Goal: Information Seeking & Learning: Learn about a topic

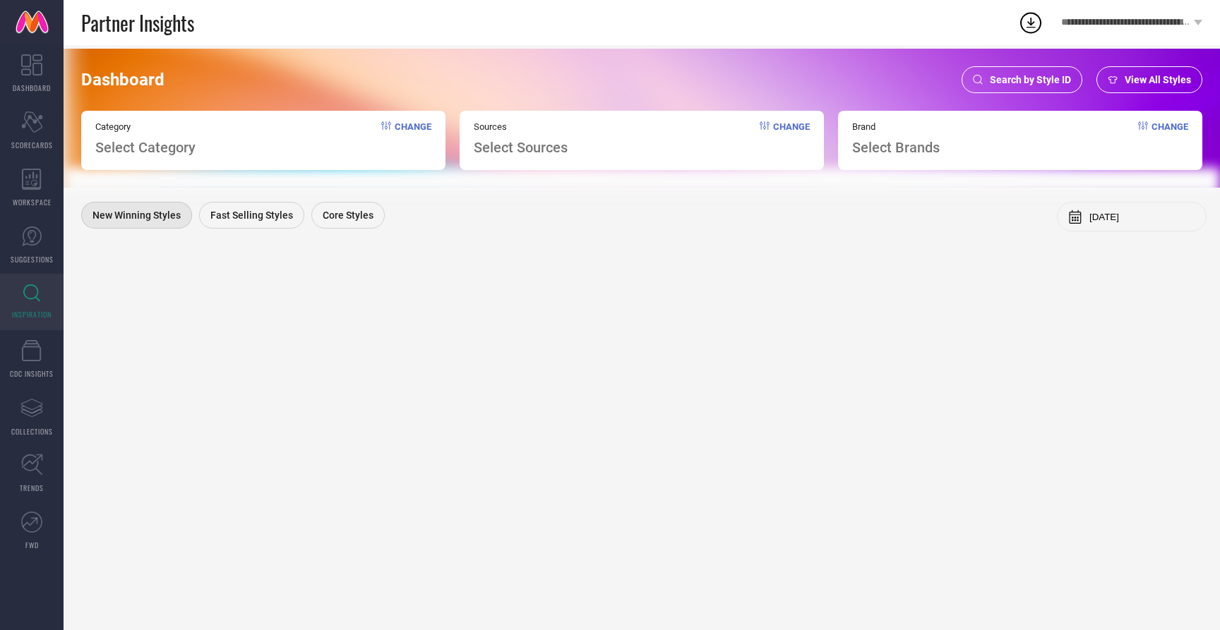
click at [542, 146] on span "Select Sources" at bounding box center [521, 147] width 94 height 17
click at [1135, 72] on div "View All Styles" at bounding box center [1149, 79] width 106 height 27
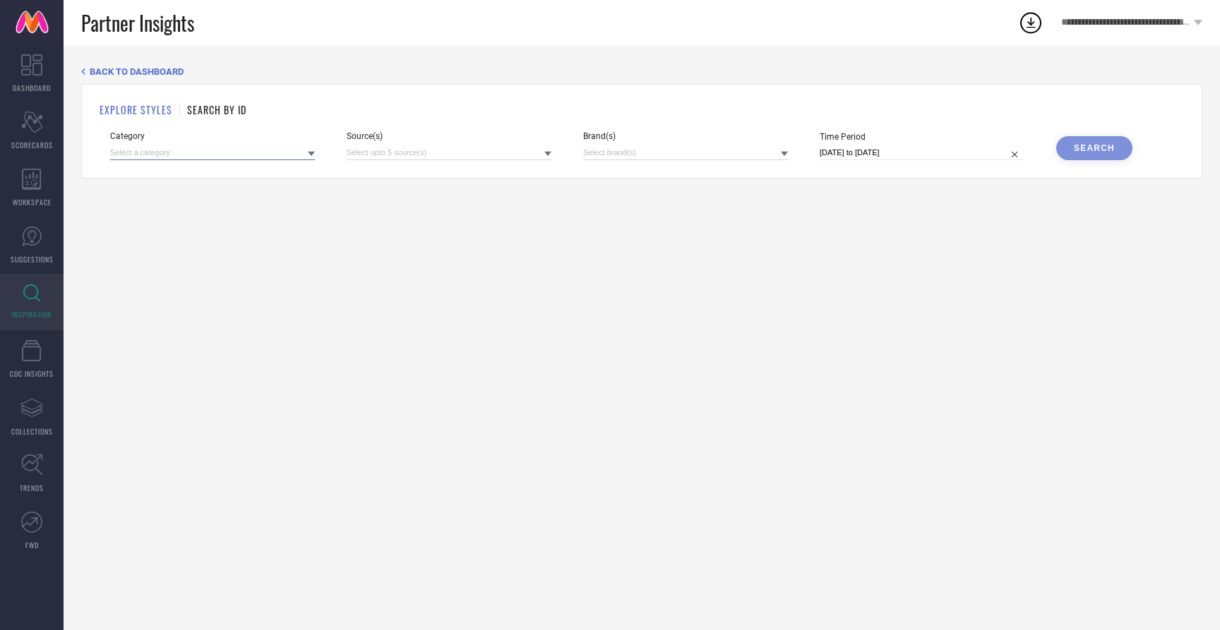
click at [247, 145] on input at bounding box center [212, 152] width 205 height 15
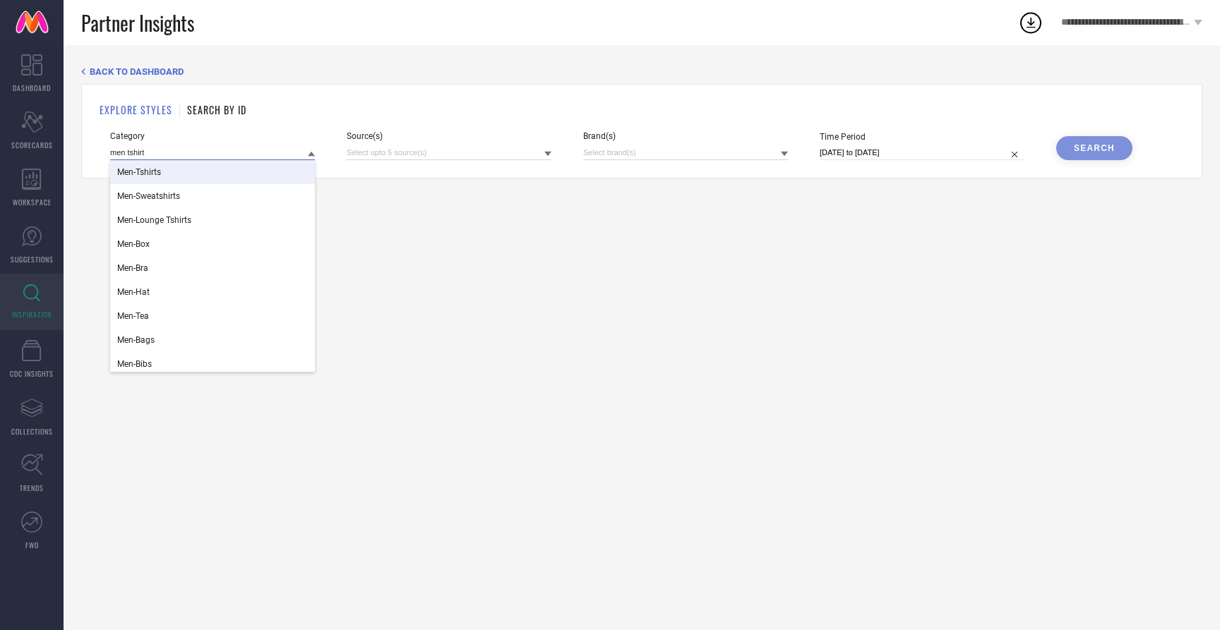
type input "men tshirt"
click at [185, 179] on div "Men-Tshirts" at bounding box center [212, 172] width 205 height 24
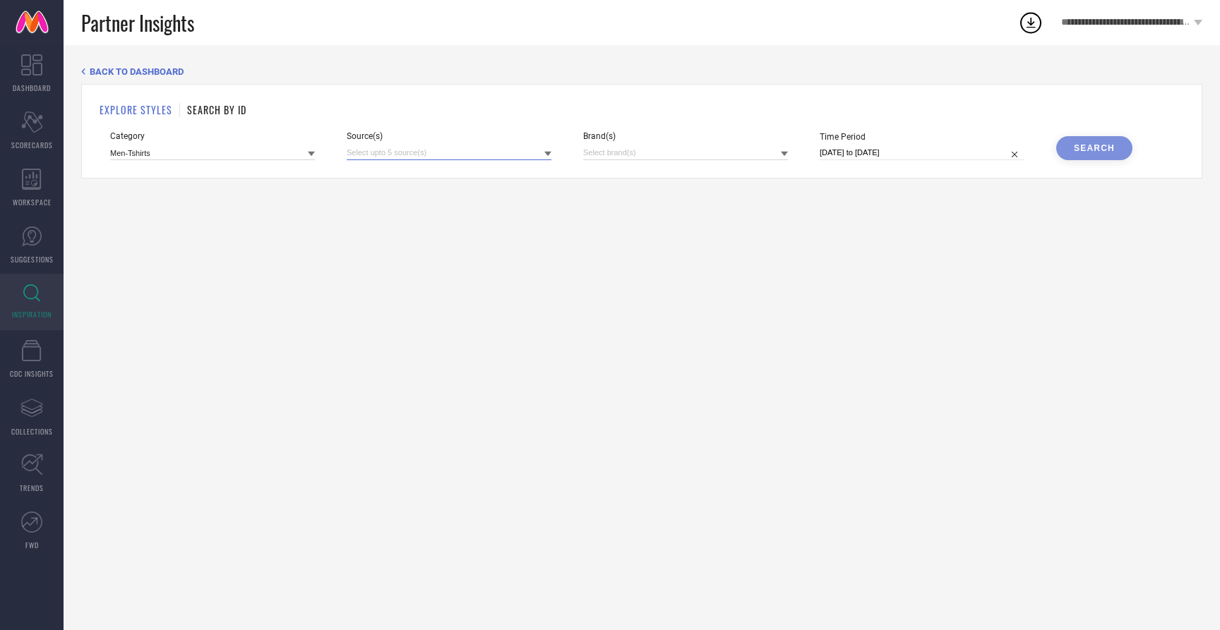
click at [387, 146] on input at bounding box center [449, 152] width 205 height 15
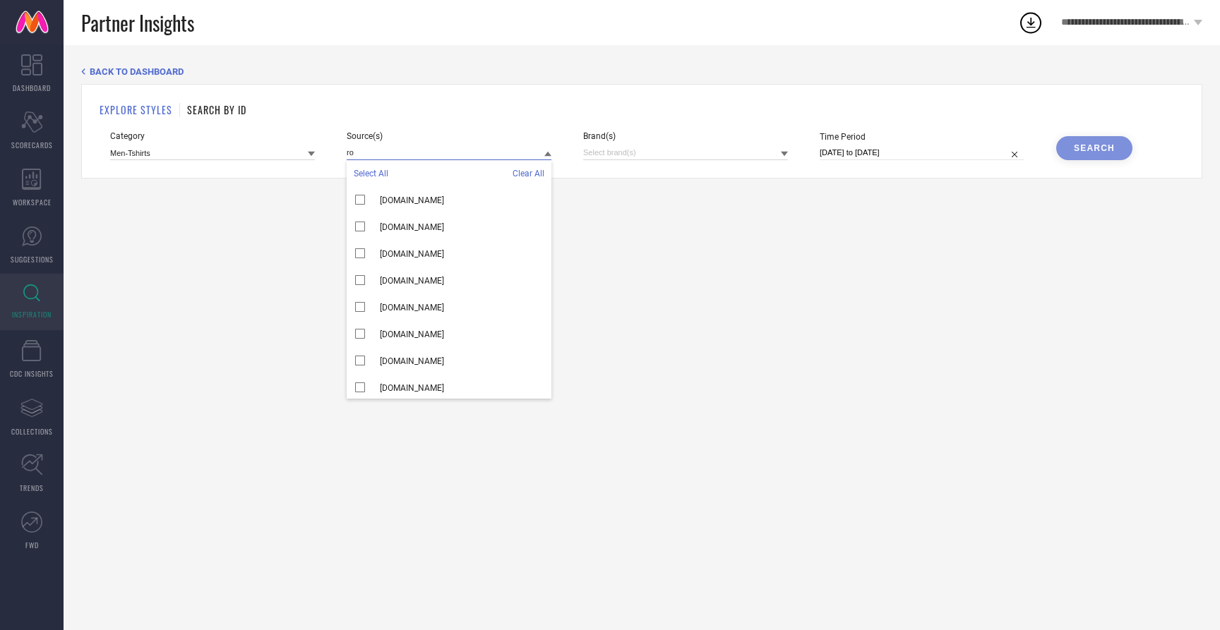
type input "r"
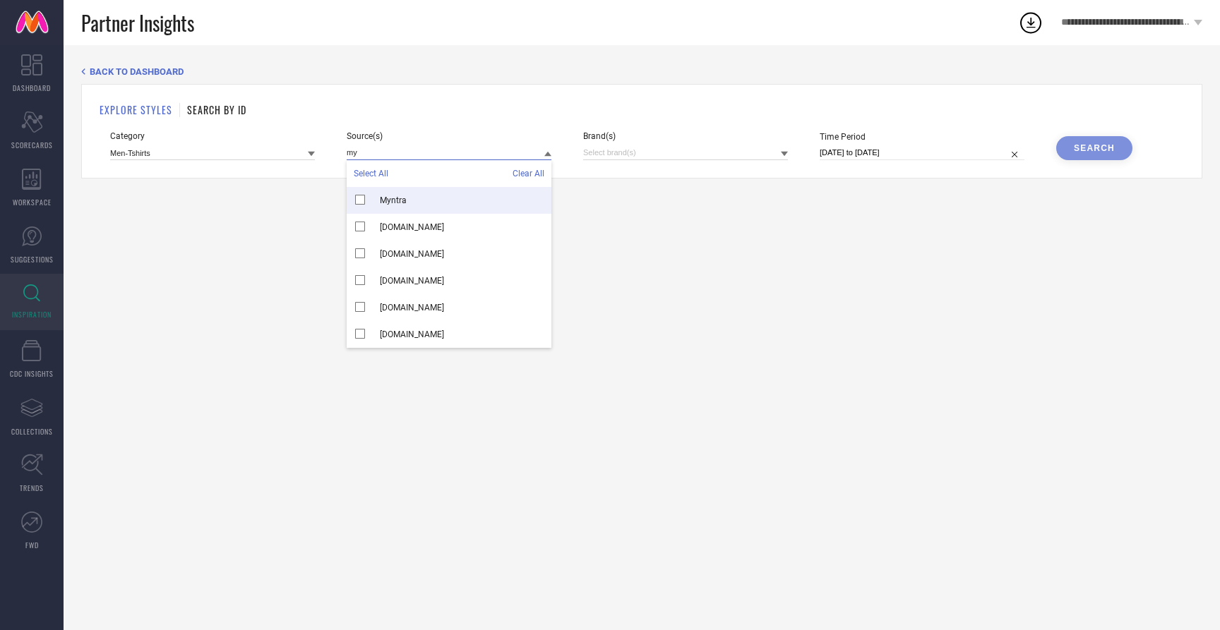
type input "my"
click at [361, 201] on div "Myntra" at bounding box center [449, 200] width 205 height 27
click at [606, 152] on input at bounding box center [685, 152] width 205 height 15
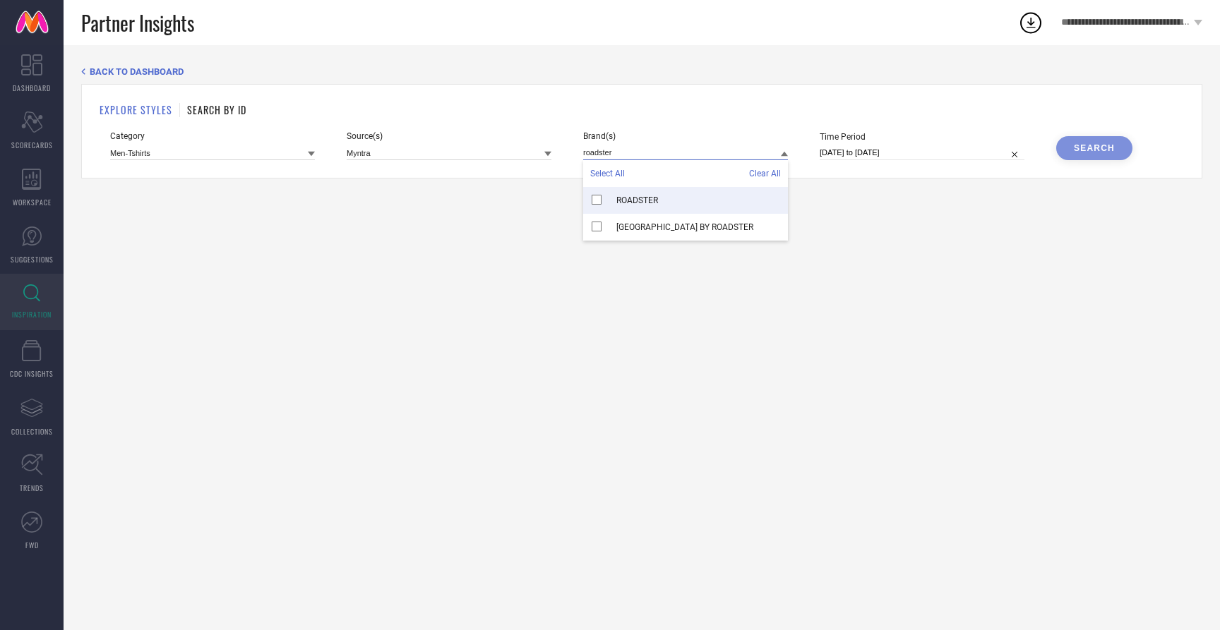
type input "roadster"
click at [597, 200] on div "ROADSTER" at bounding box center [685, 200] width 205 height 27
select select "6"
select select "2025"
select select "7"
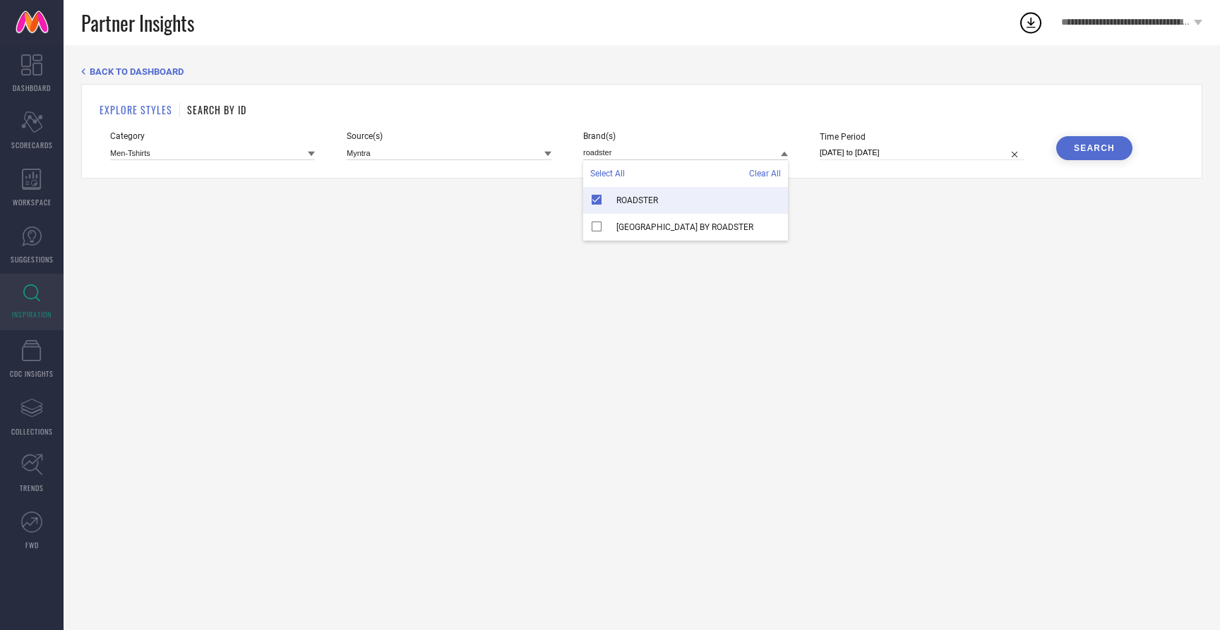
select select "2025"
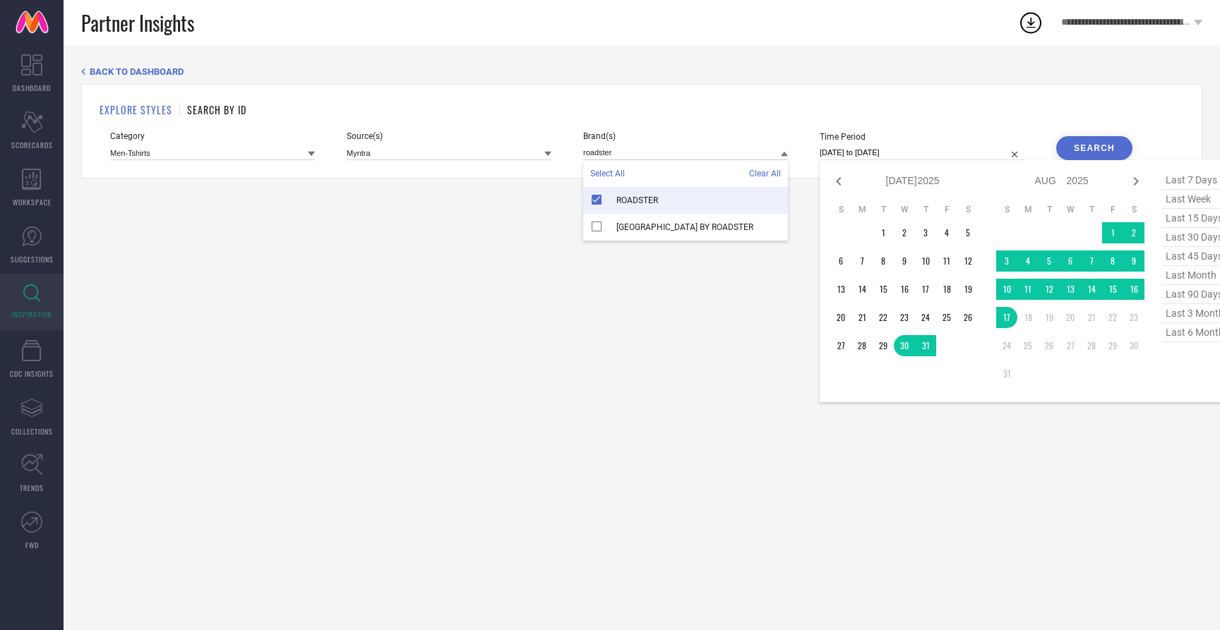
click at [937, 155] on input "30-07-2025 to 17-08-2025" at bounding box center [922, 152] width 205 height 15
click at [1174, 336] on span "last 6 months" at bounding box center [1197, 332] width 71 height 19
type input "01-02-2025 to 31-07-2025"
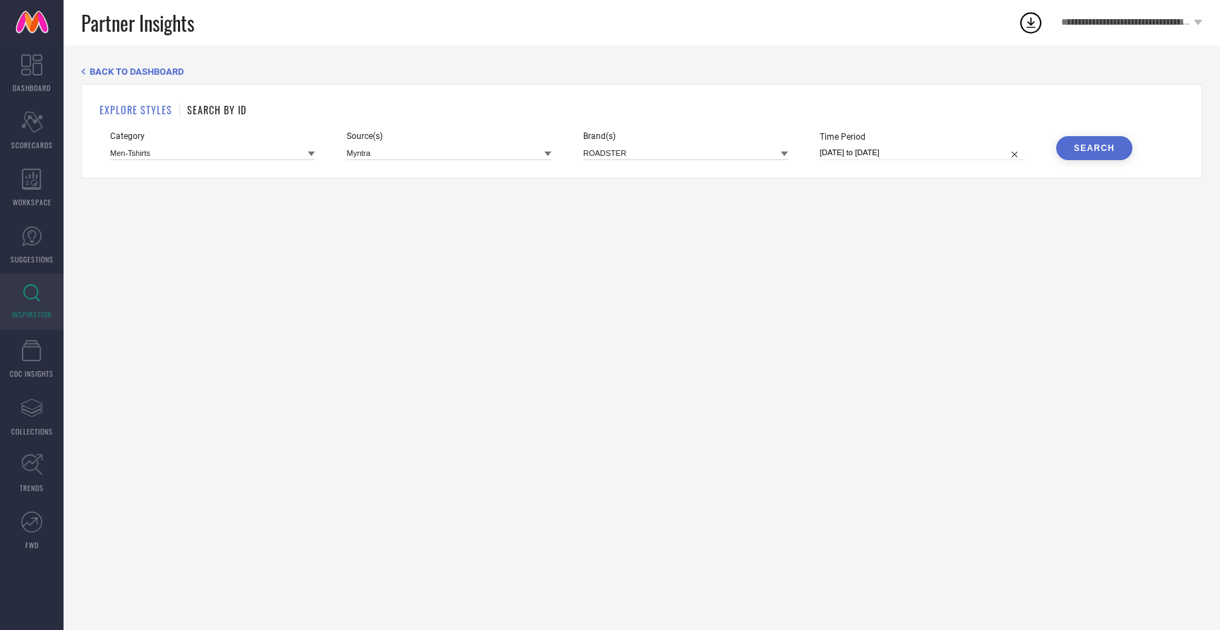
click at [1099, 141] on button "Search" at bounding box center [1094, 148] width 76 height 24
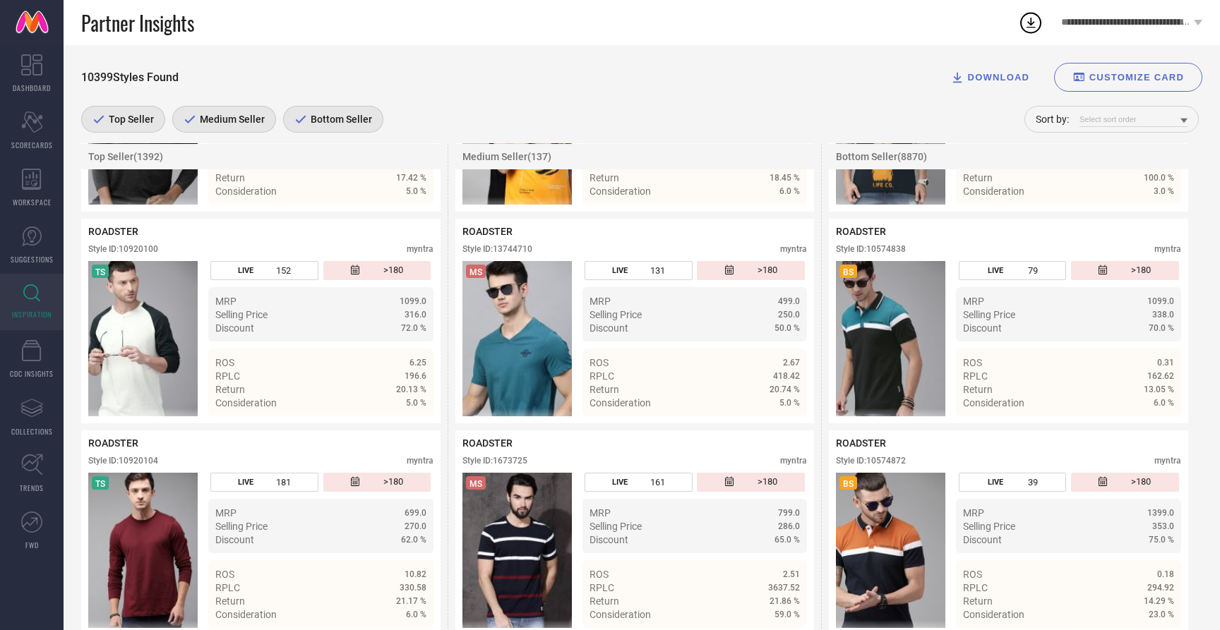
scroll to position [4469, 0]
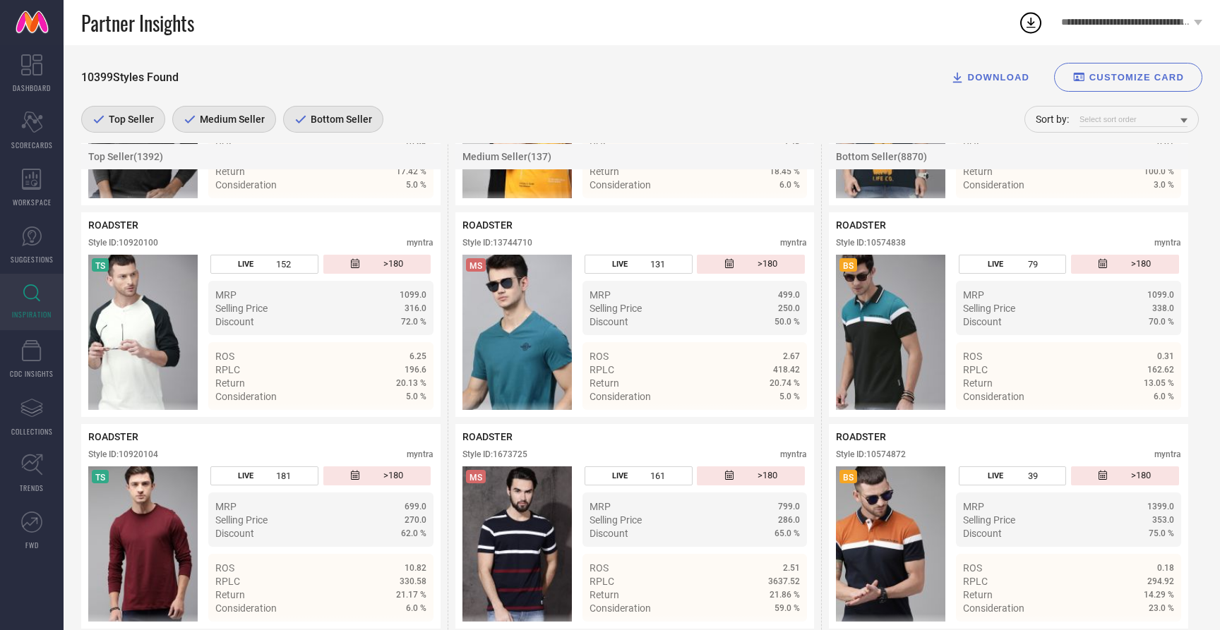
click at [297, 118] on icon at bounding box center [300, 119] width 13 height 8
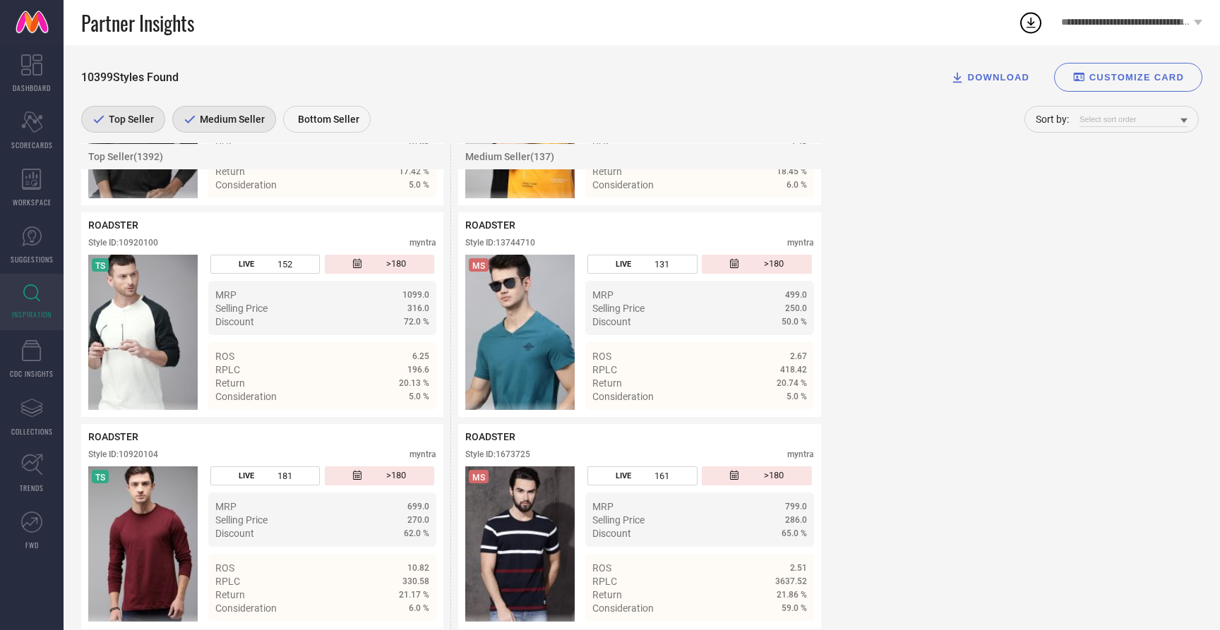
click at [206, 121] on span "Medium Seller" at bounding box center [230, 119] width 68 height 11
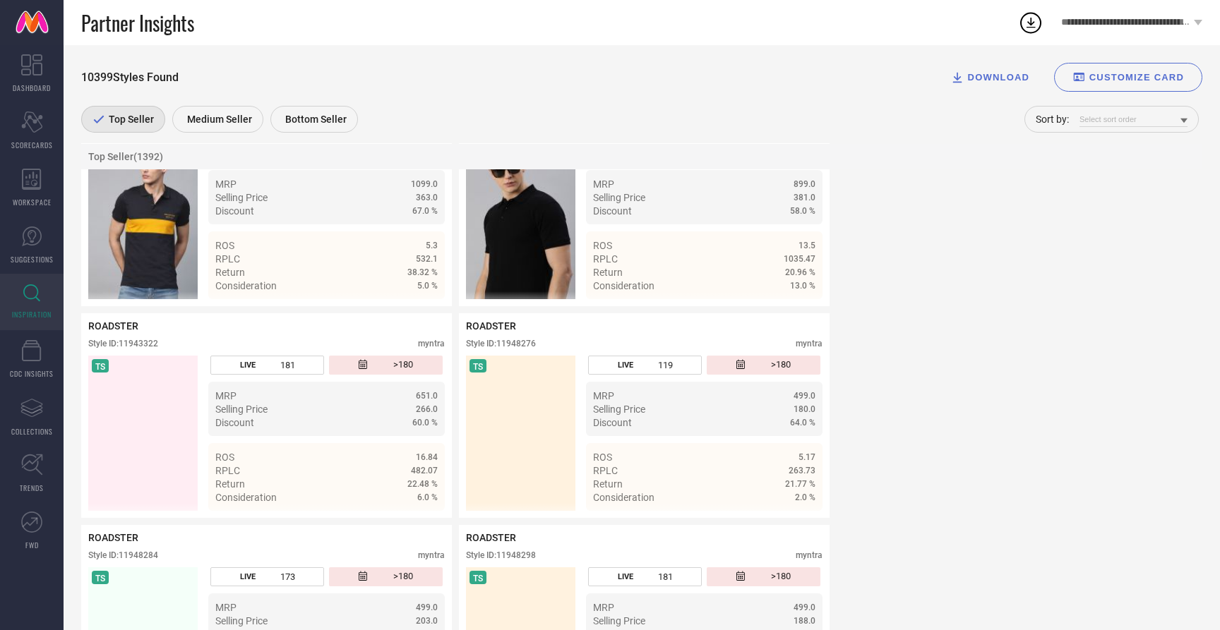
scroll to position [10722, 0]
